Goal: Complete application form: Complete application form

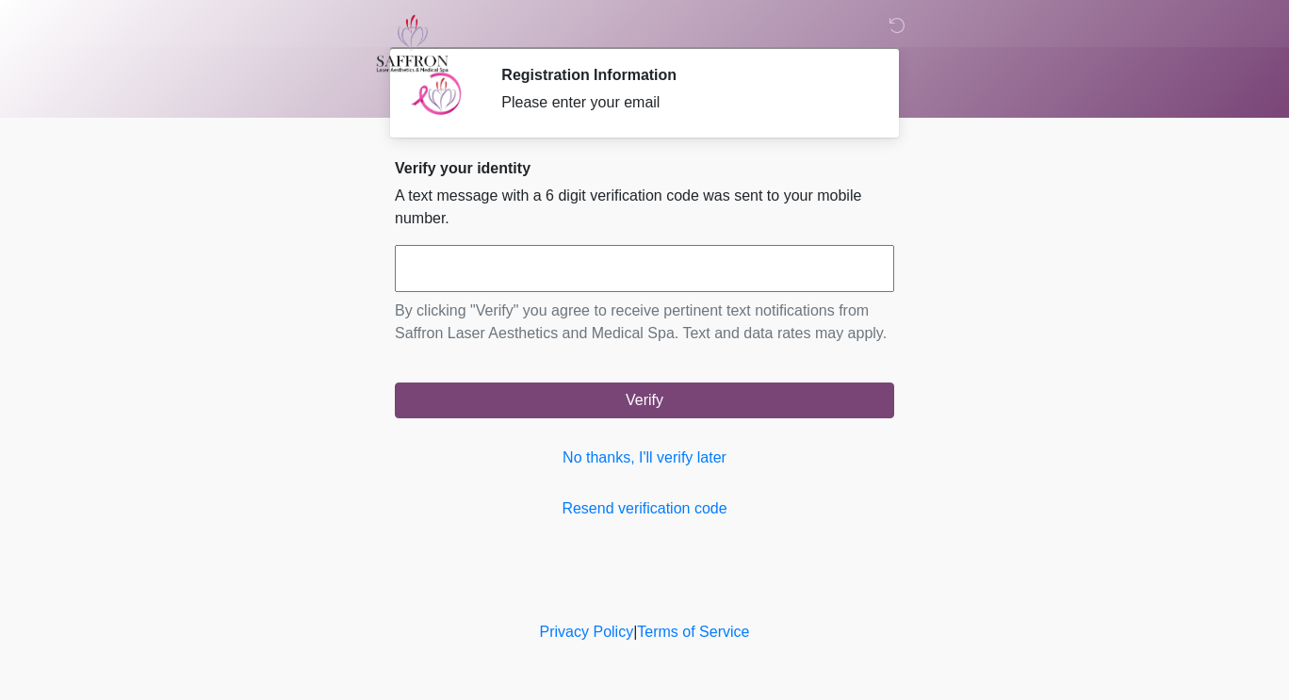
click at [798, 258] on input "text" at bounding box center [644, 268] width 499 height 47
type input "******"
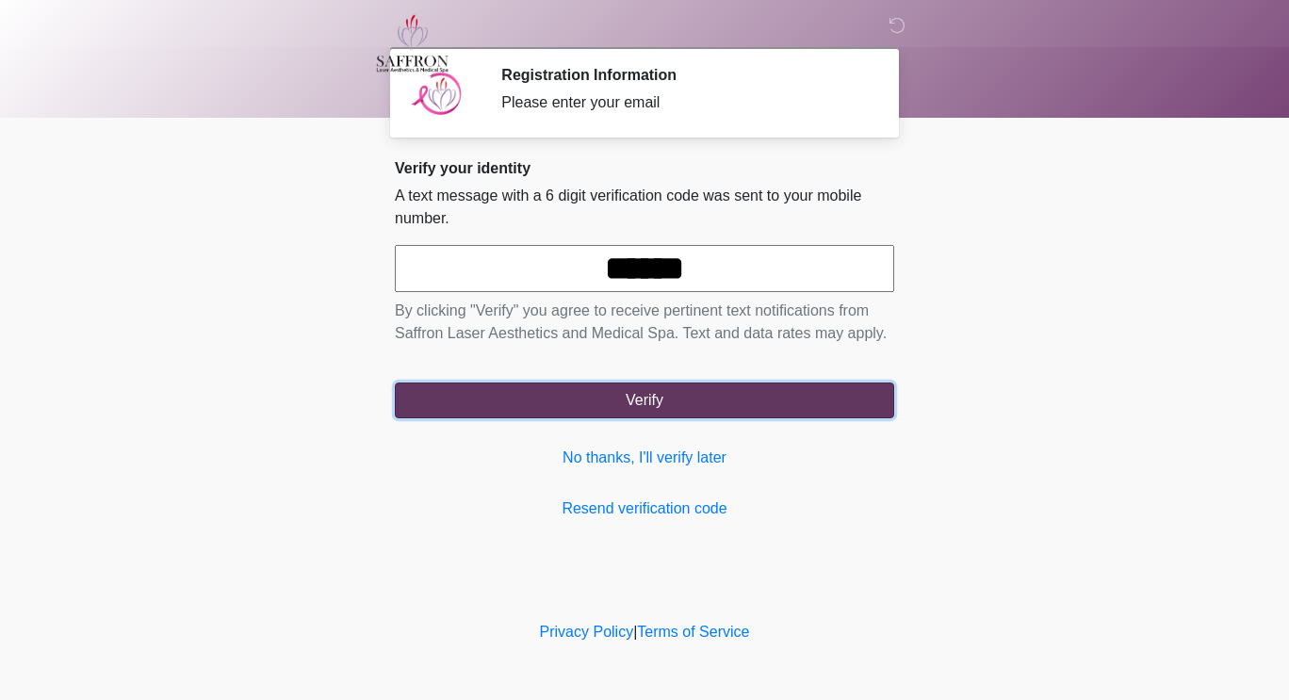
click at [720, 412] on button "Verify" at bounding box center [644, 401] width 499 height 36
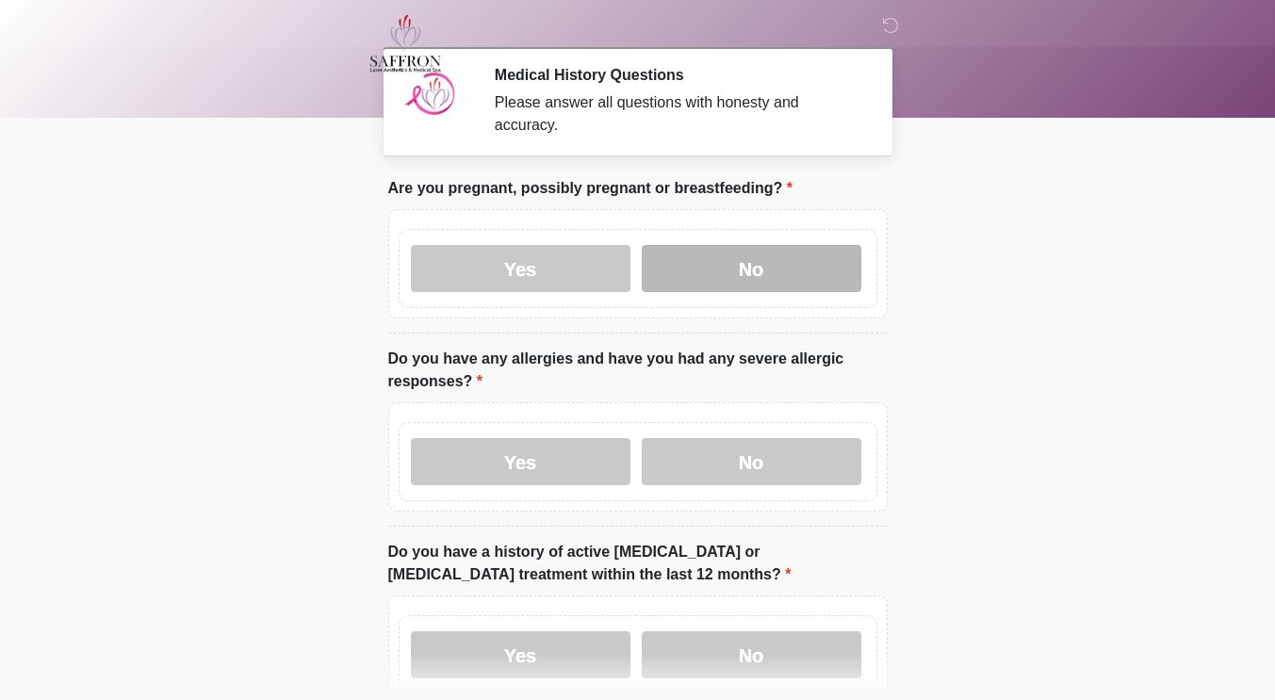
click at [821, 245] on label "No" at bounding box center [752, 268] width 220 height 47
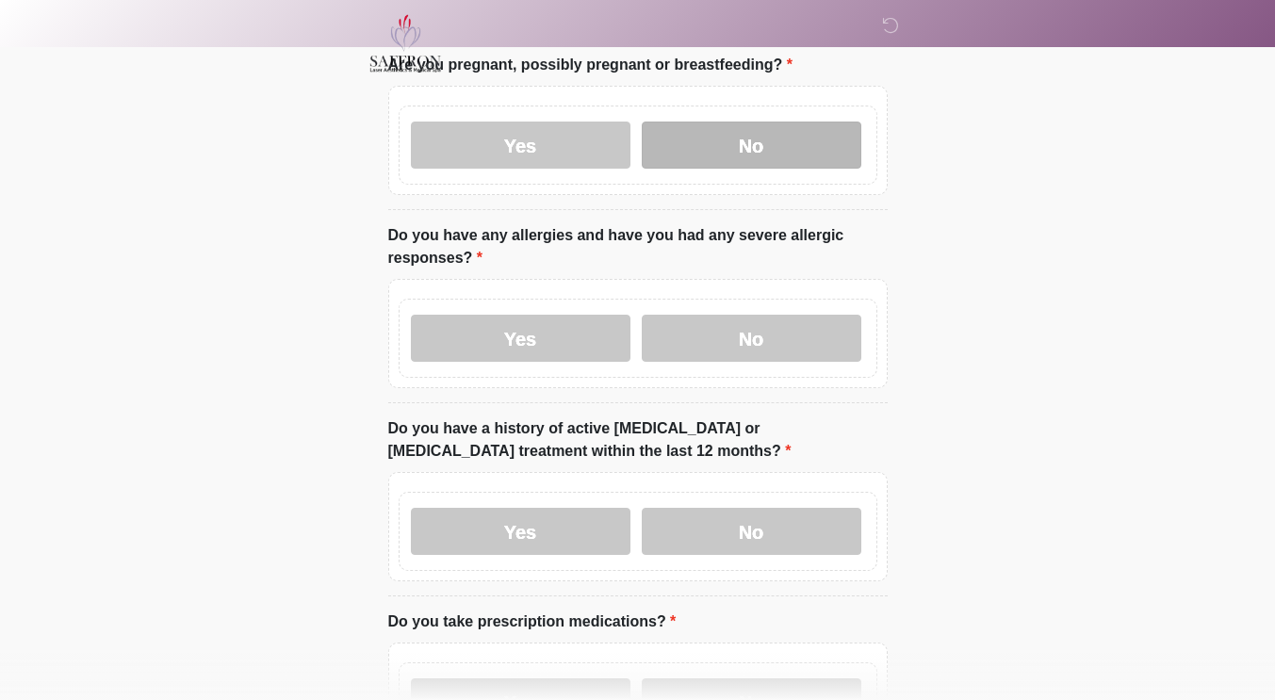
scroll to position [178, 0]
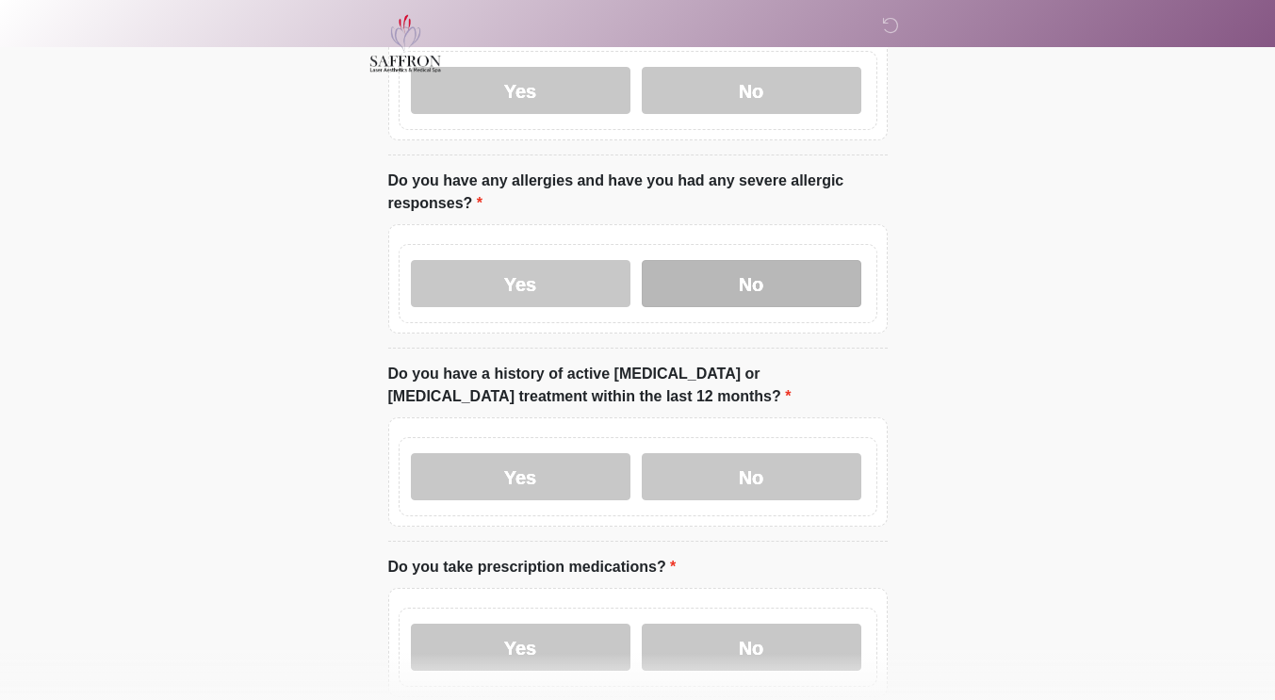
click at [837, 270] on label "No" at bounding box center [752, 283] width 220 height 47
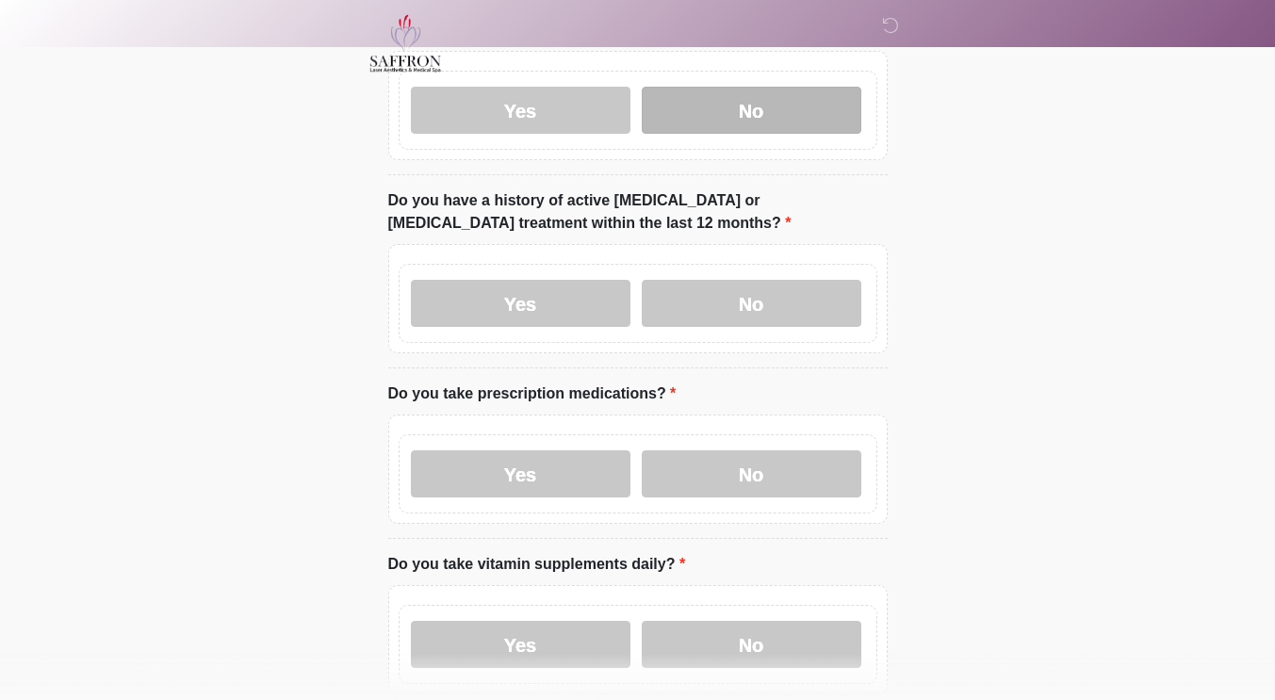
scroll to position [355, 0]
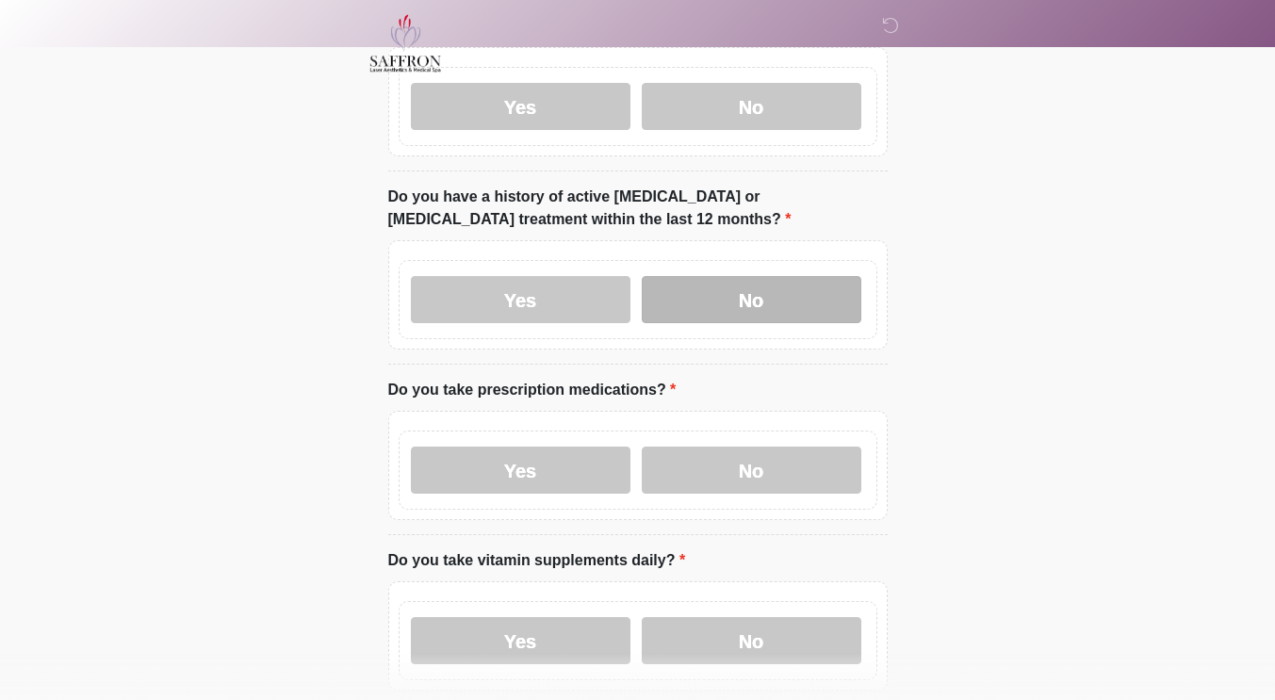
click at [818, 286] on label "No" at bounding box center [752, 299] width 220 height 47
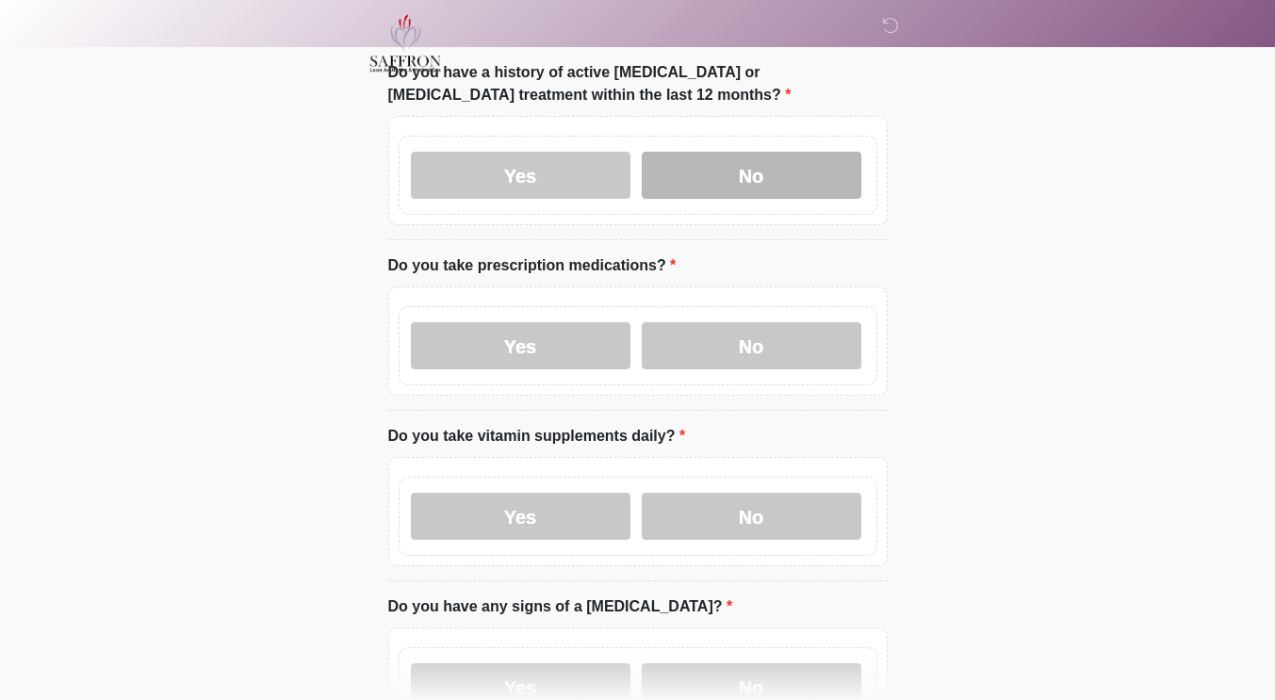
scroll to position [499, 0]
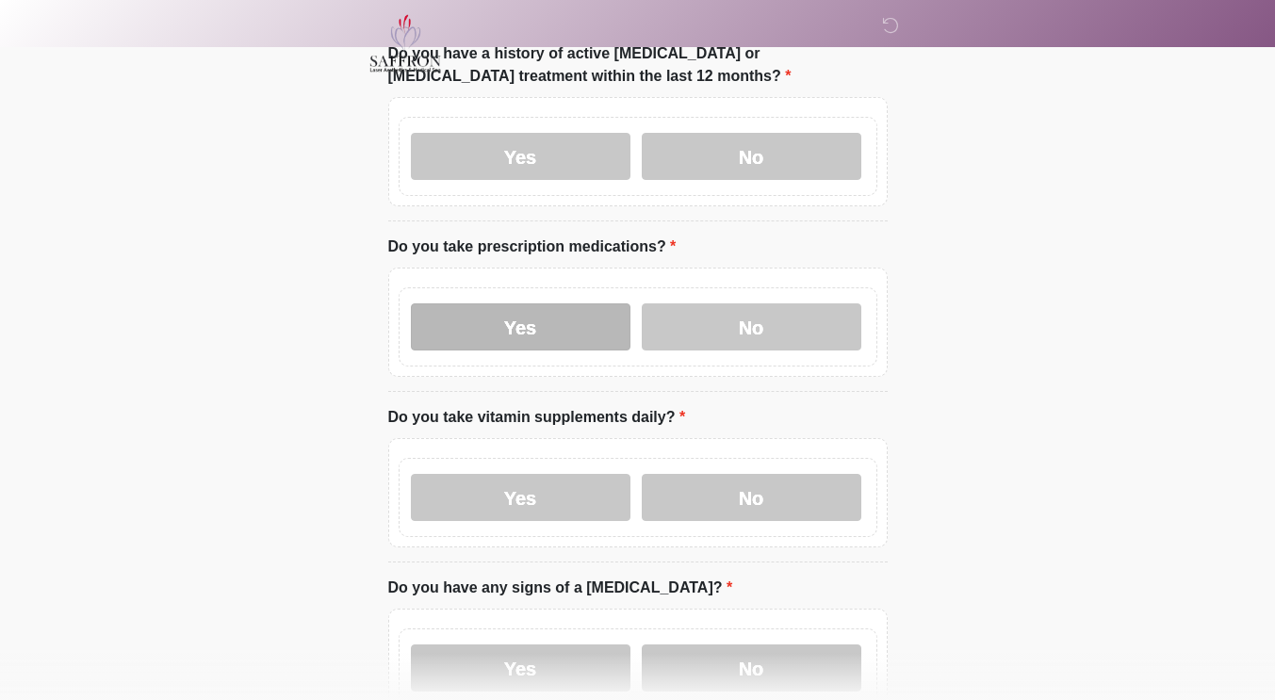
click at [587, 318] on label "Yes" at bounding box center [521, 326] width 220 height 47
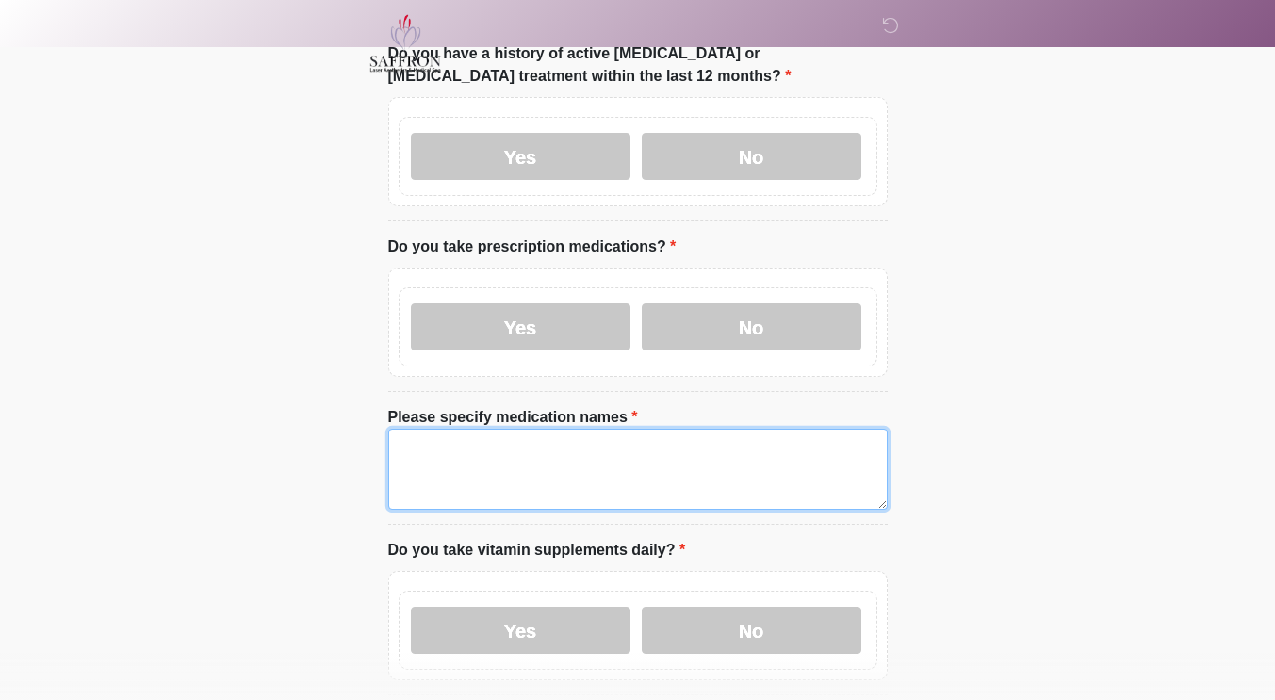
click at [636, 436] on textarea "Please specify medication names" at bounding box center [637, 469] width 499 height 81
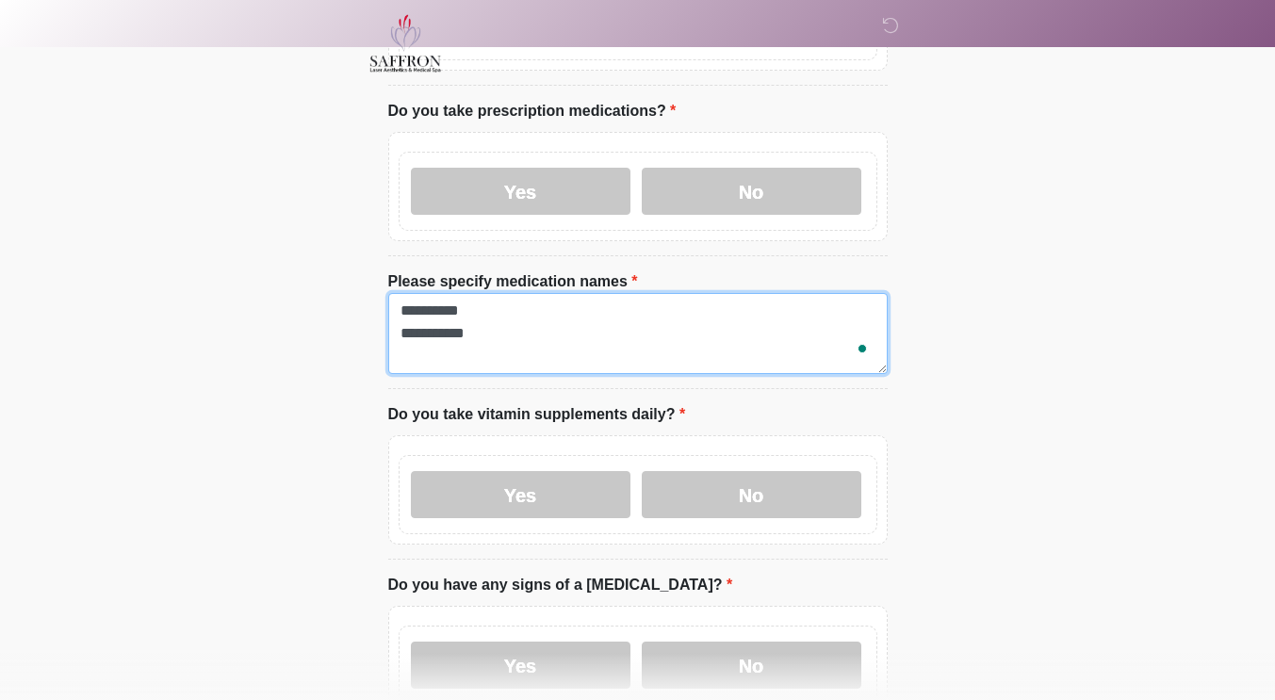
scroll to position [698, 0]
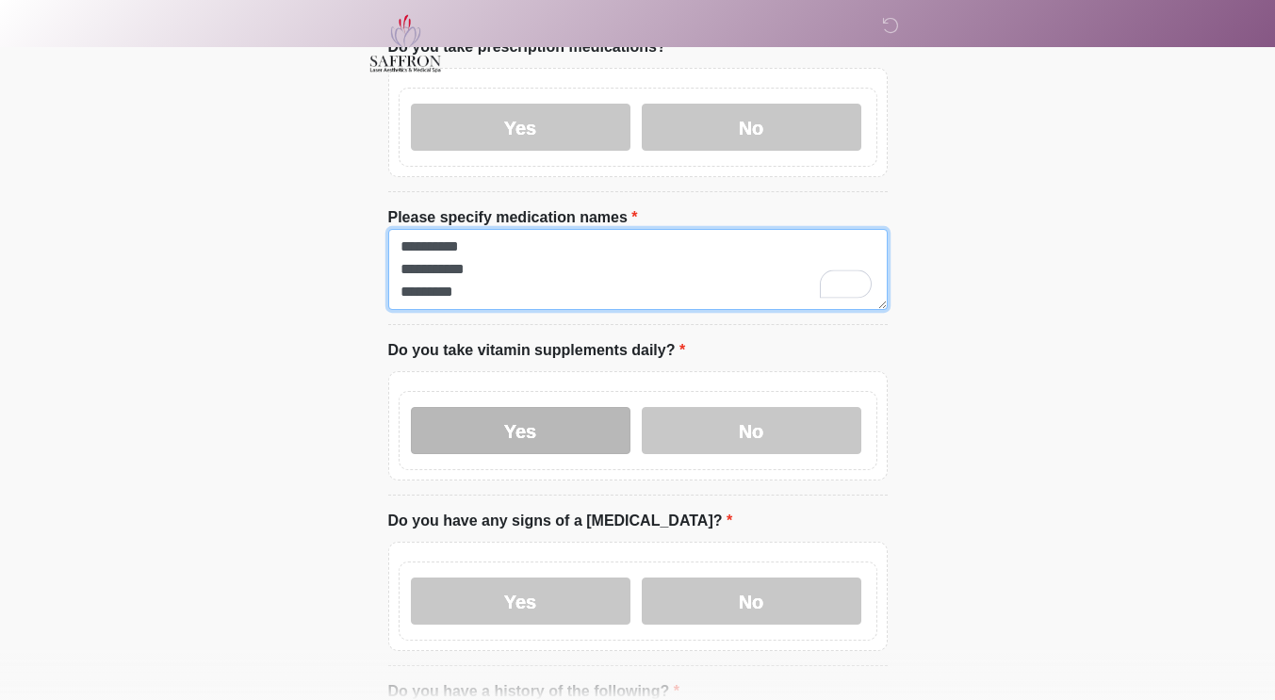
type textarea "**********"
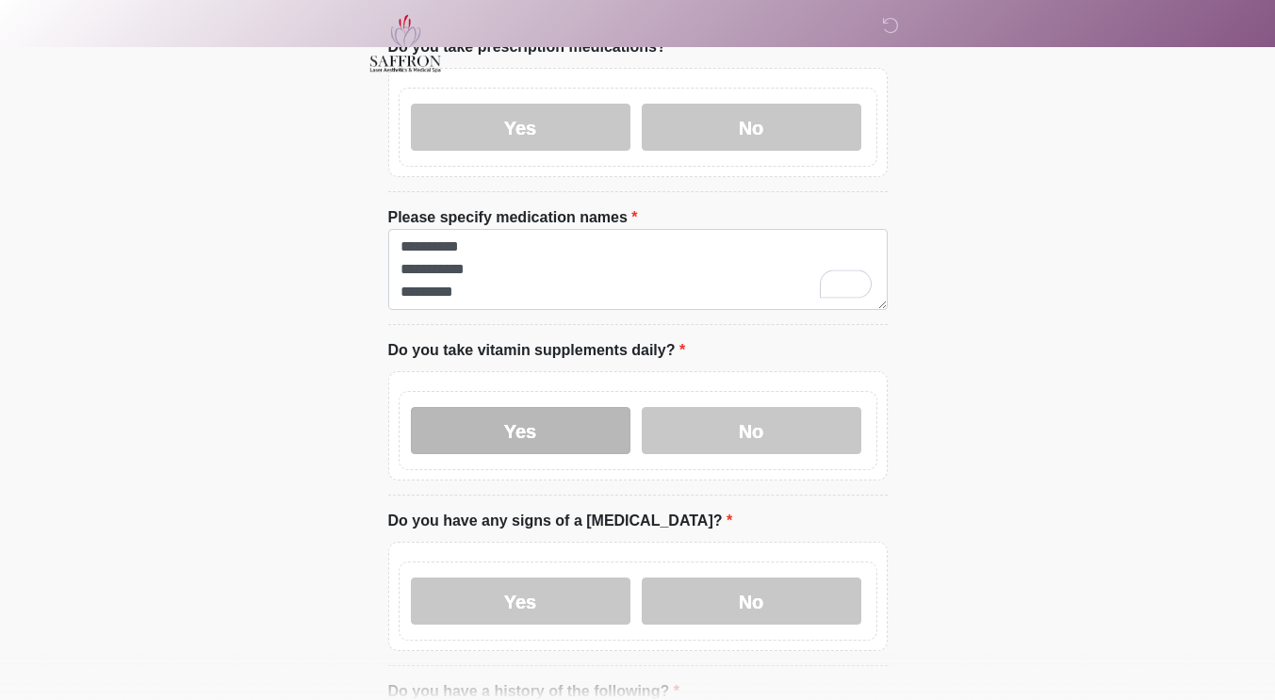
click at [564, 434] on label "Yes" at bounding box center [521, 430] width 220 height 47
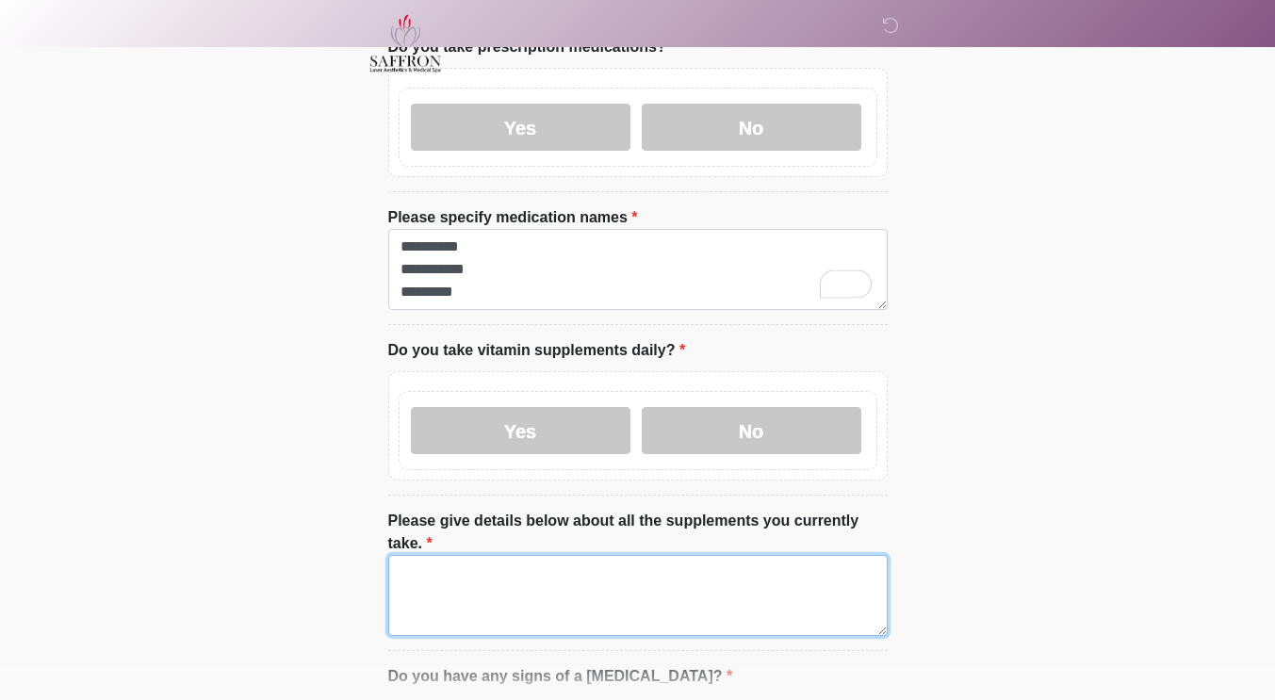
click at [724, 586] on textarea "Please give details below about all the supplements you currently take." at bounding box center [637, 595] width 499 height 81
type textarea "*"
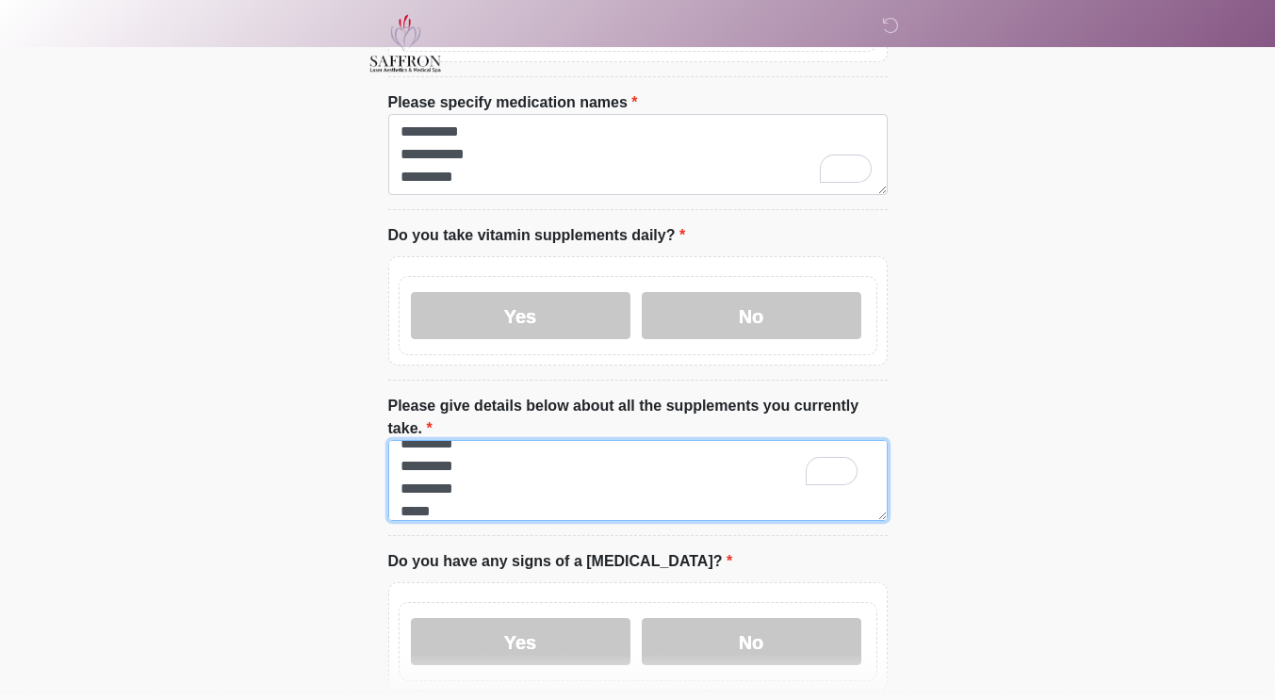
click at [415, 447] on textarea "********* ********* ********* ***** ******* ***" at bounding box center [637, 480] width 499 height 81
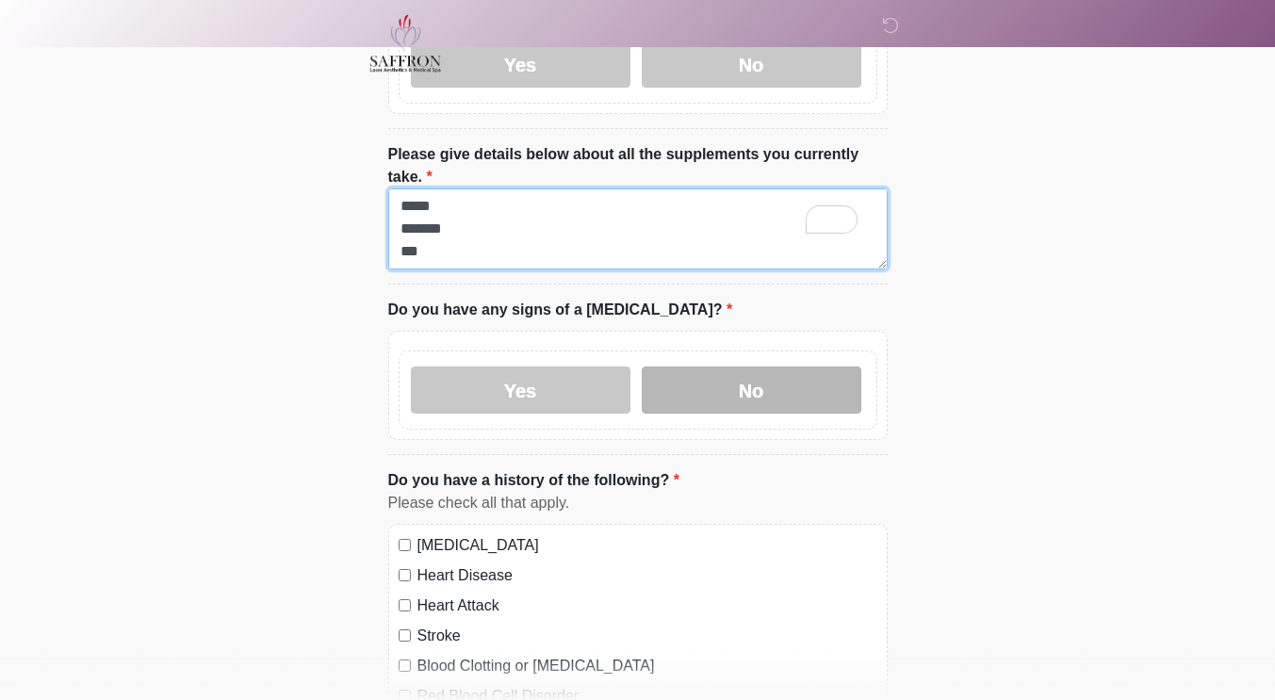
type textarea "********* ********* ******** ***** ******* ***"
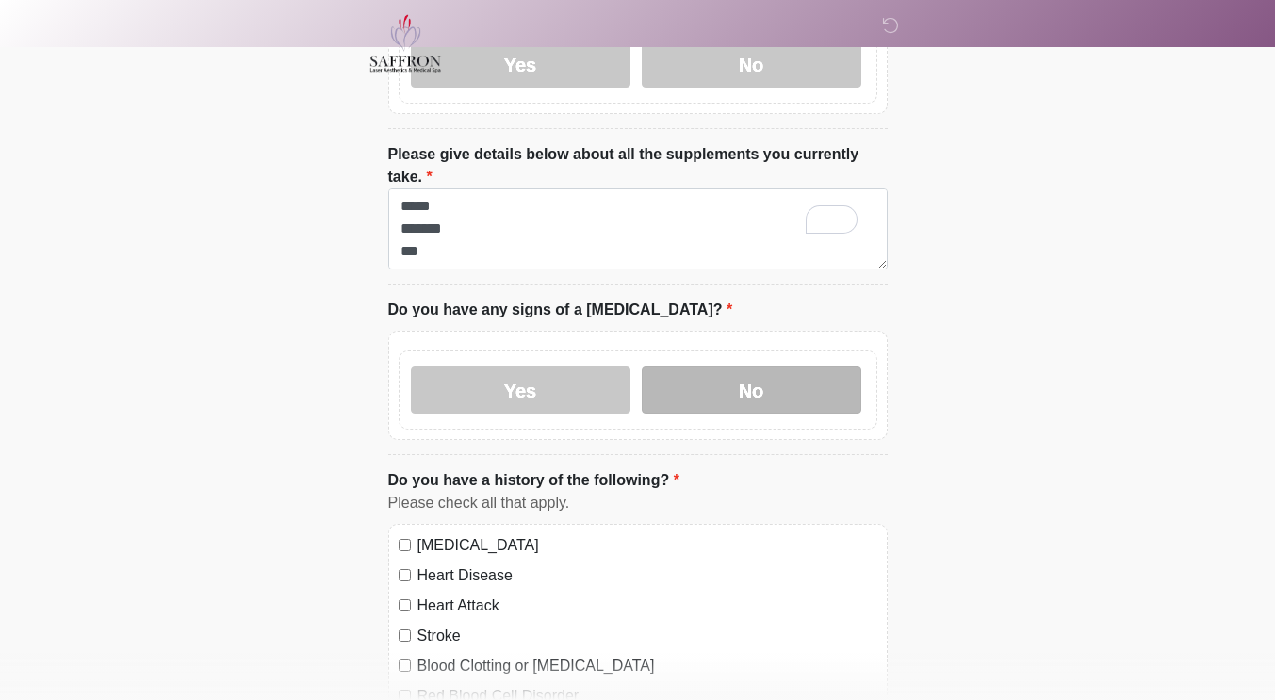
click at [821, 367] on label "No" at bounding box center [752, 390] width 220 height 47
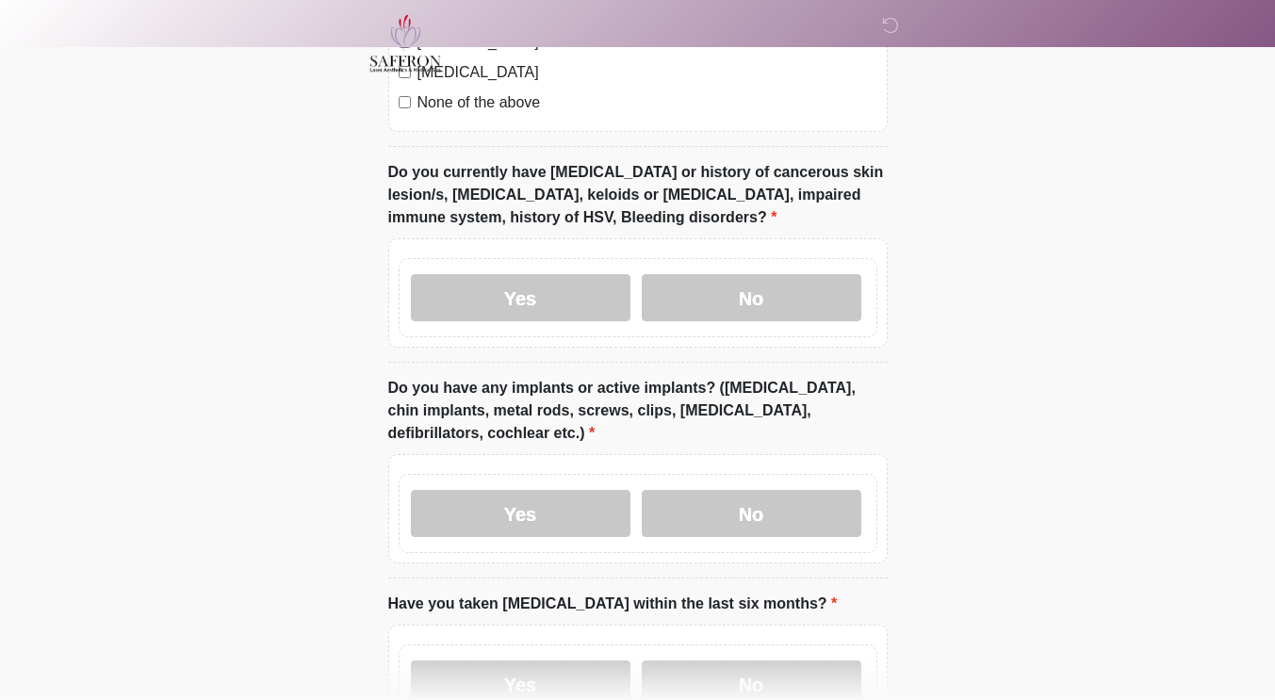
scroll to position [1858, 0]
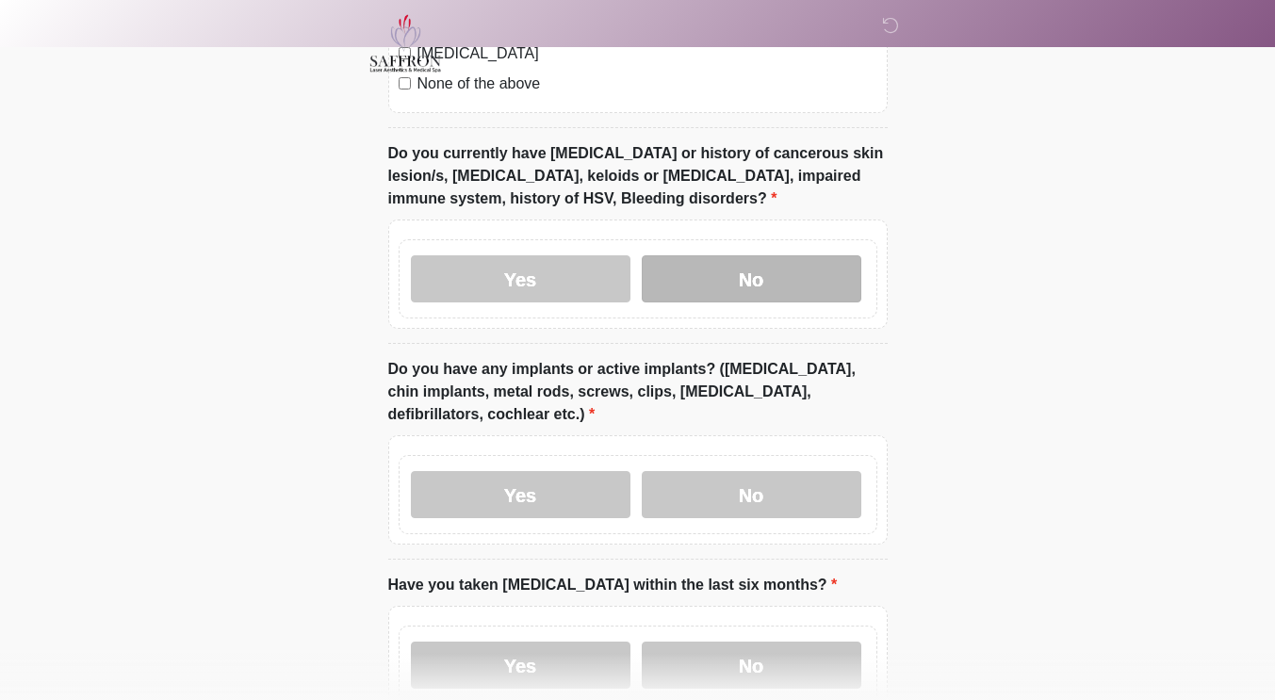
click at [822, 255] on label "No" at bounding box center [752, 278] width 220 height 47
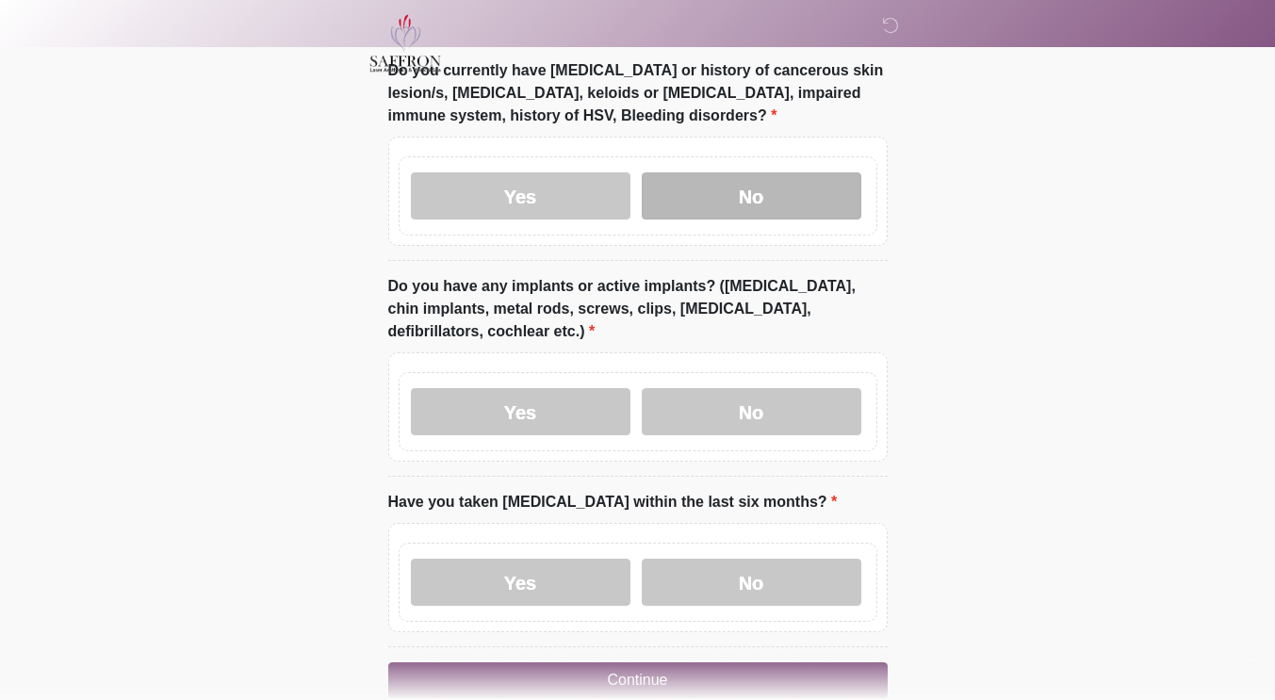
scroll to position [1978, 0]
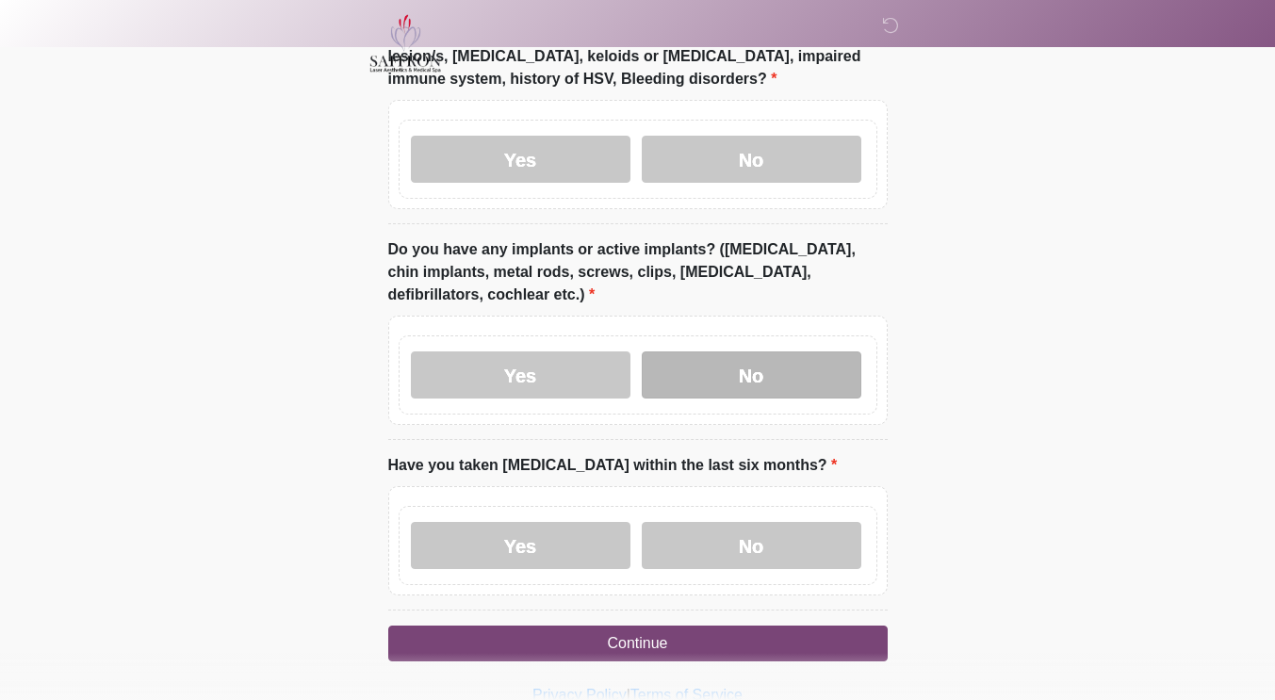
click at [796, 352] on label "No" at bounding box center [752, 375] width 220 height 47
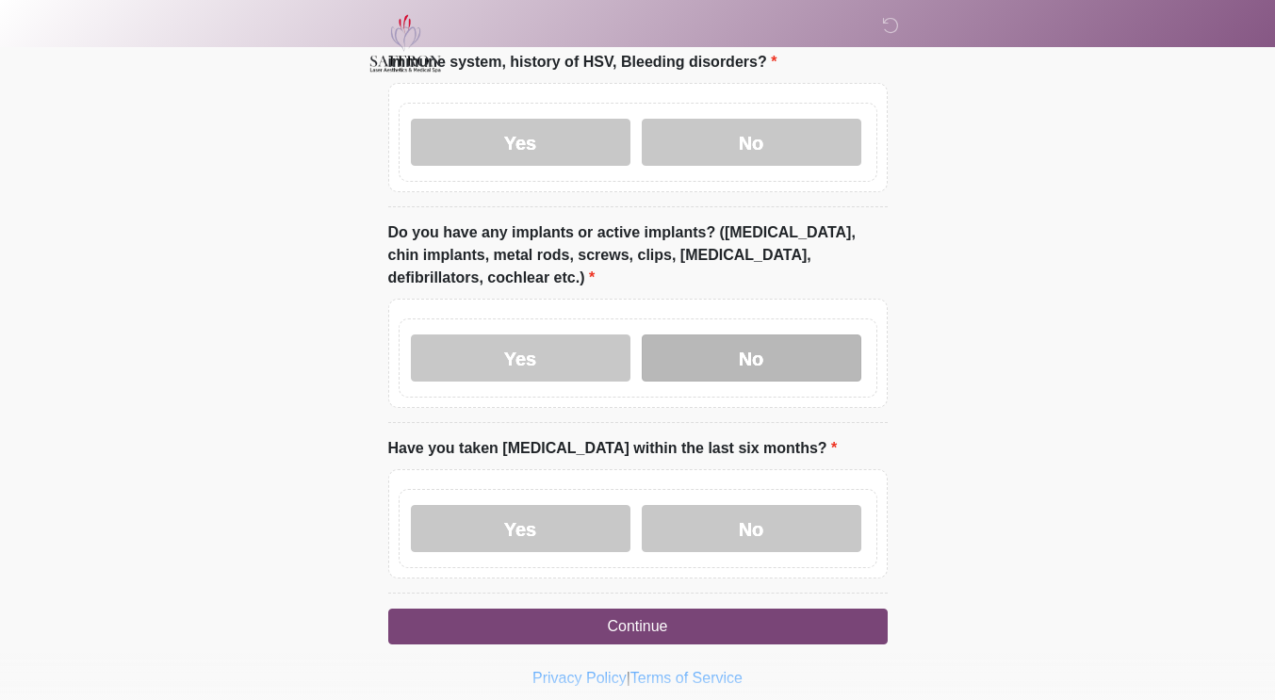
scroll to position [1992, 0]
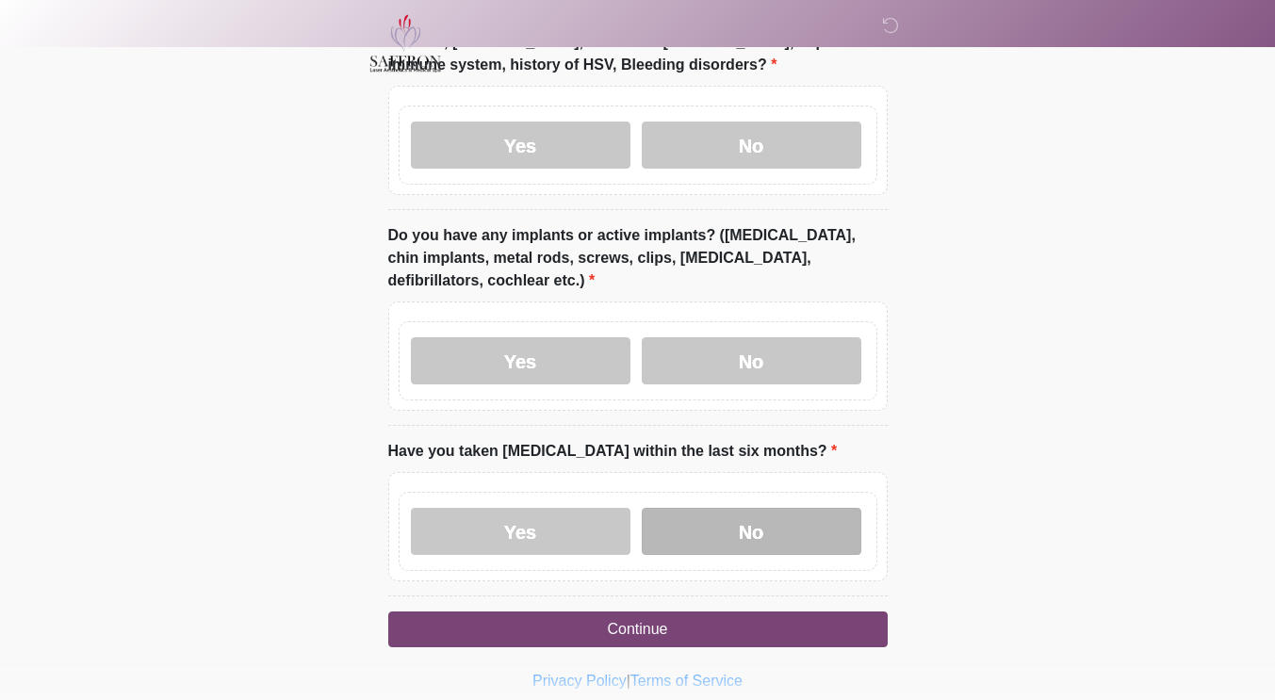
click at [784, 508] on label "No" at bounding box center [752, 531] width 220 height 47
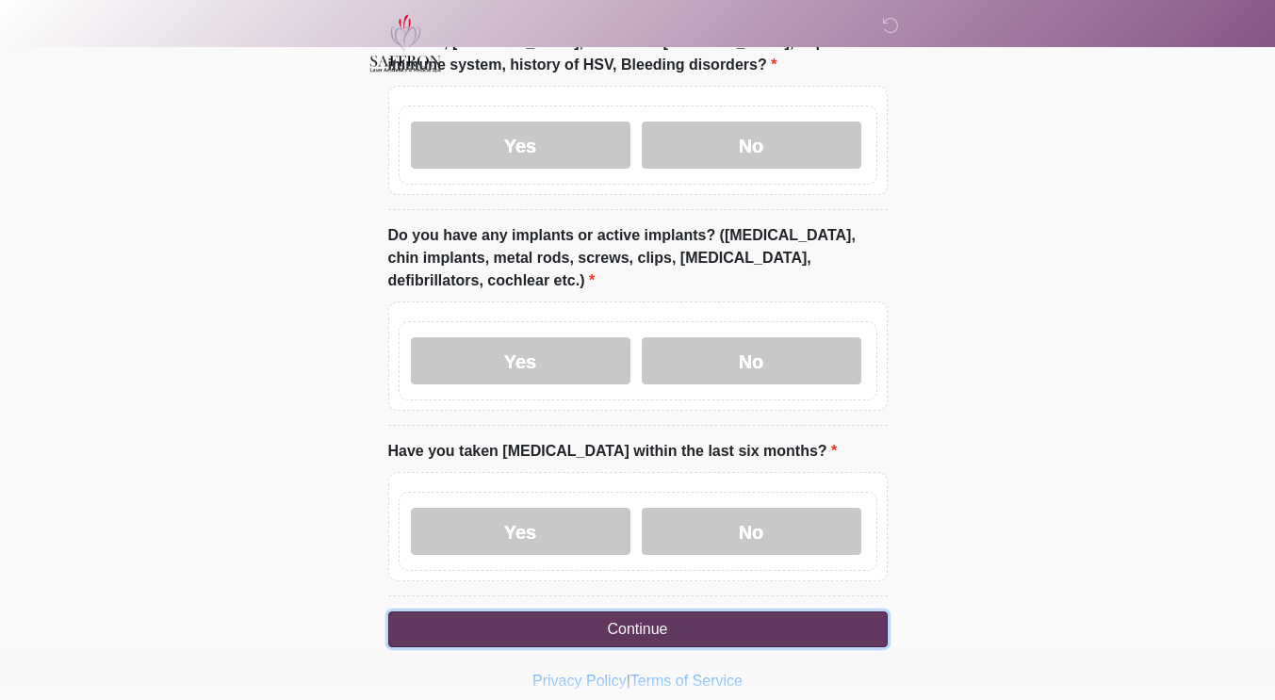
click at [678, 612] on button "Continue" at bounding box center [637, 630] width 499 height 36
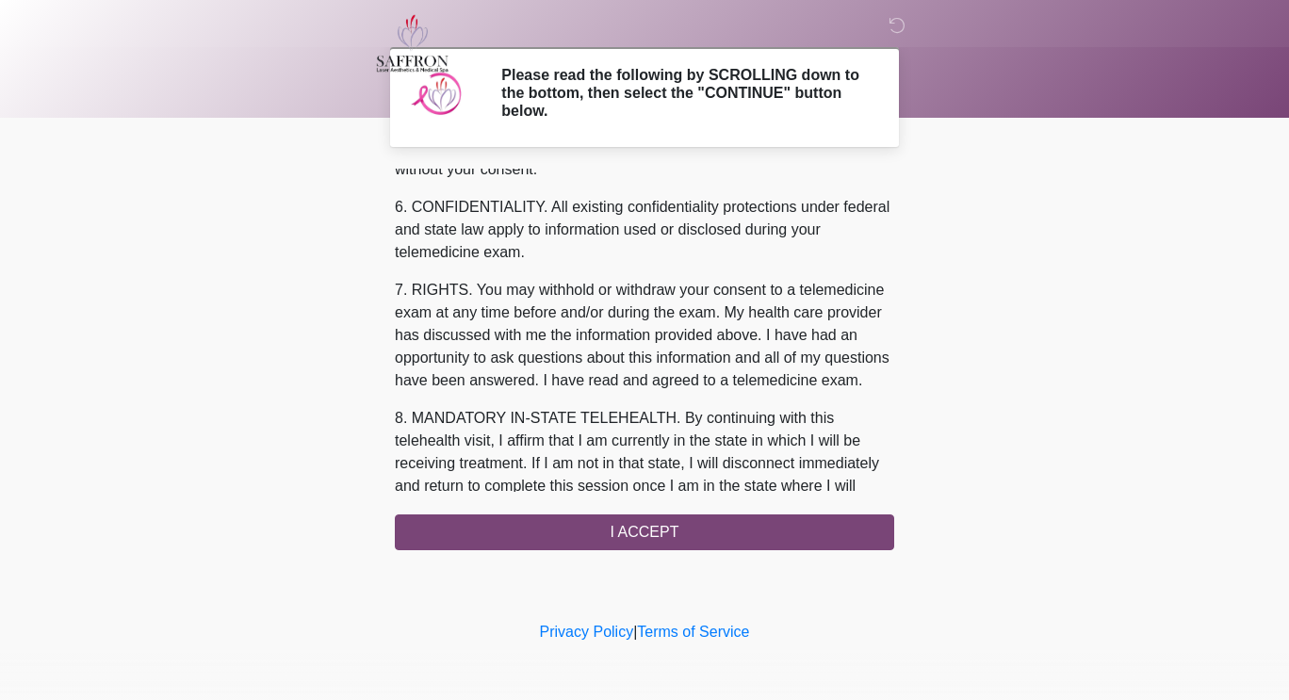
scroll to position [793, 0]
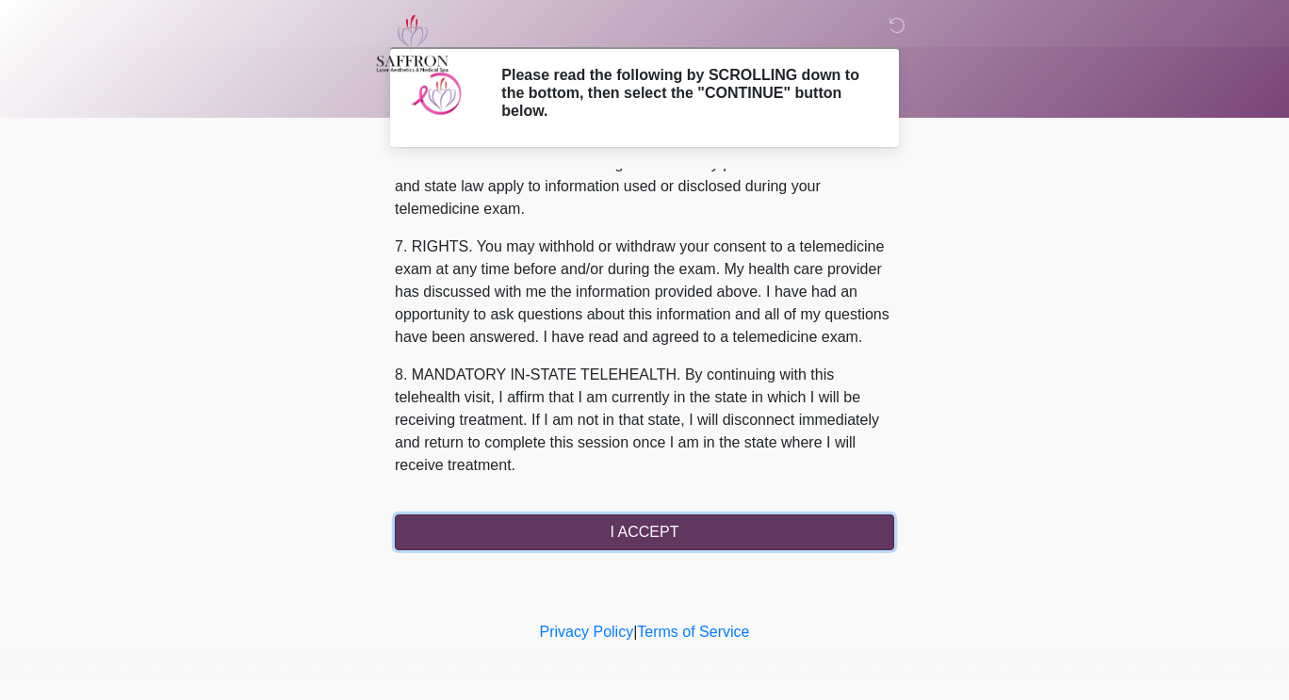
click at [679, 527] on button "I ACCEPT" at bounding box center [644, 533] width 499 height 36
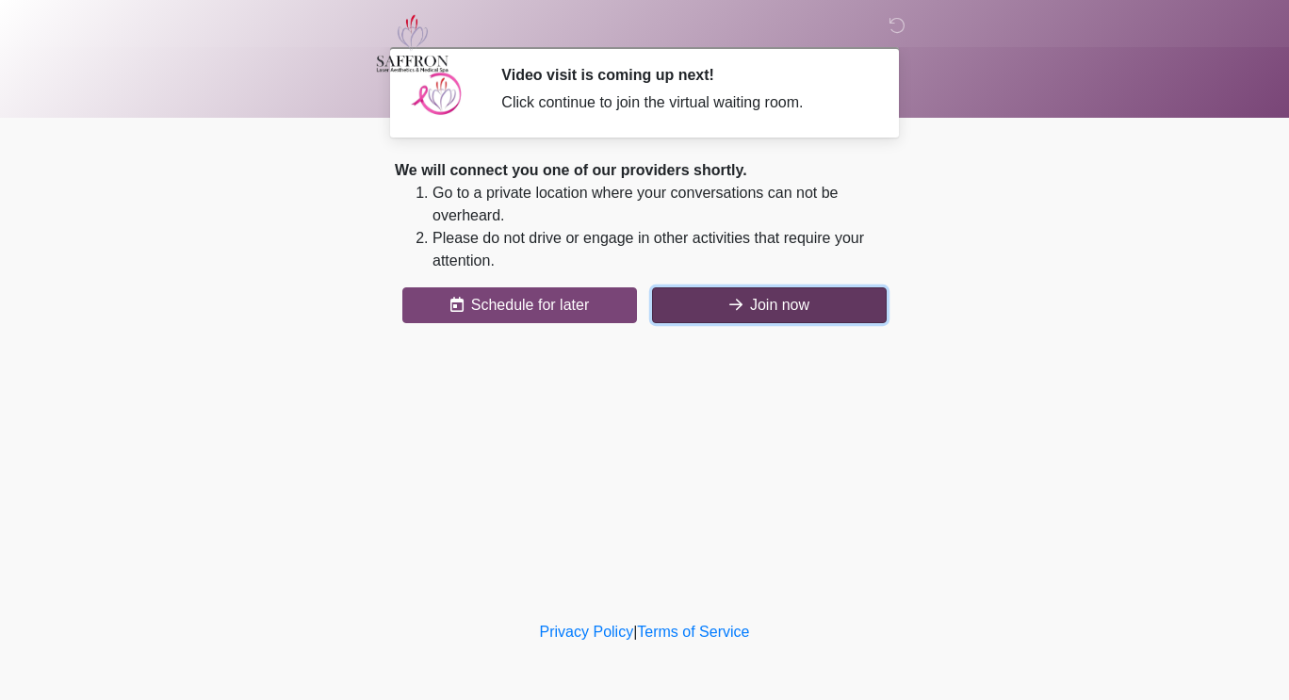
click at [746, 314] on button "Join now" at bounding box center [769, 305] width 235 height 36
